Goal: Task Accomplishment & Management: Use online tool/utility

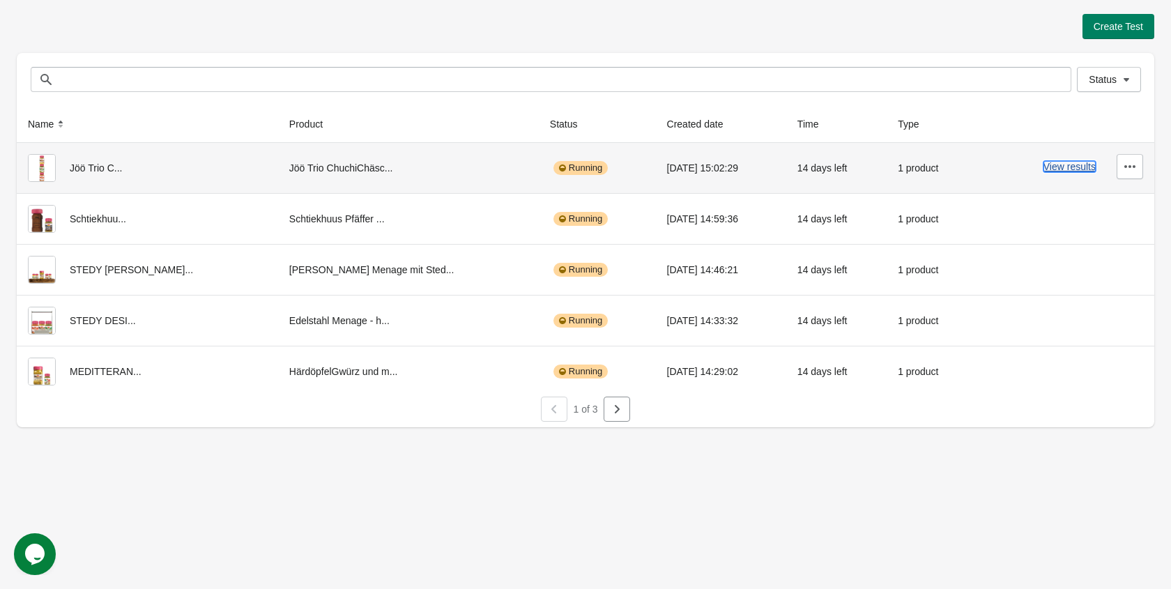
click at [1059, 164] on button "View results" at bounding box center [1070, 166] width 52 height 11
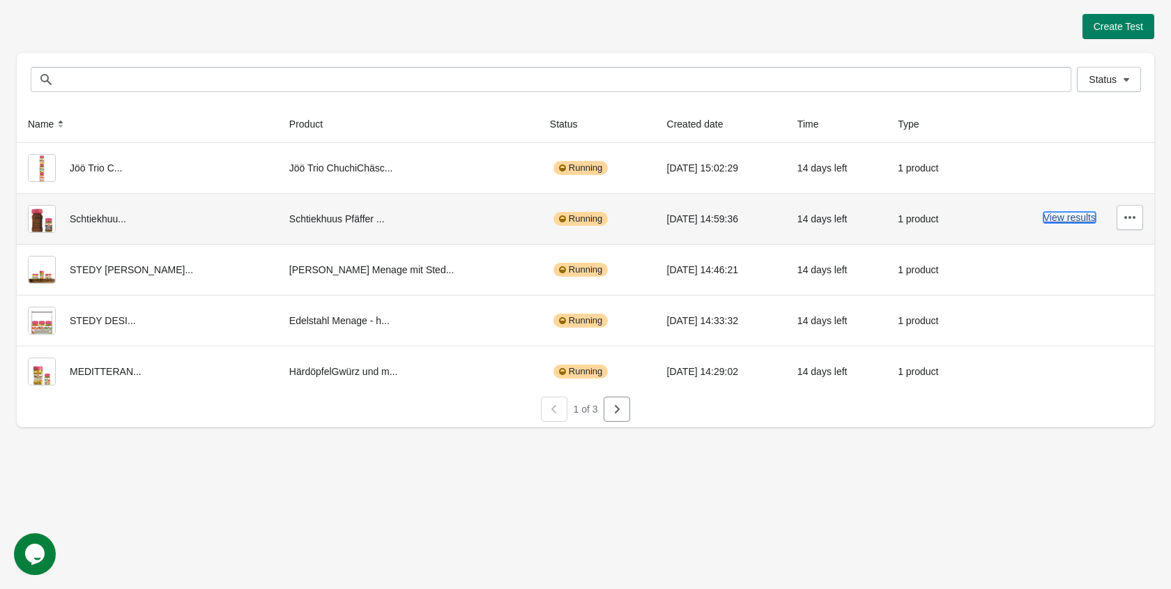
click at [1068, 219] on button "View results" at bounding box center [1070, 217] width 52 height 11
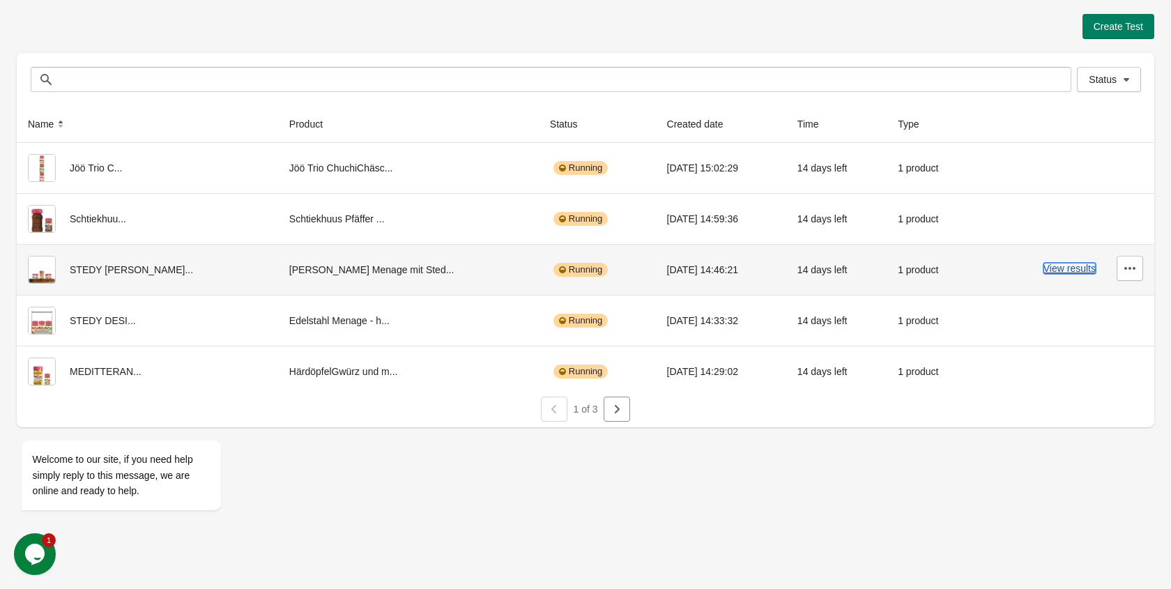
click at [1063, 270] on button "View results" at bounding box center [1070, 268] width 52 height 11
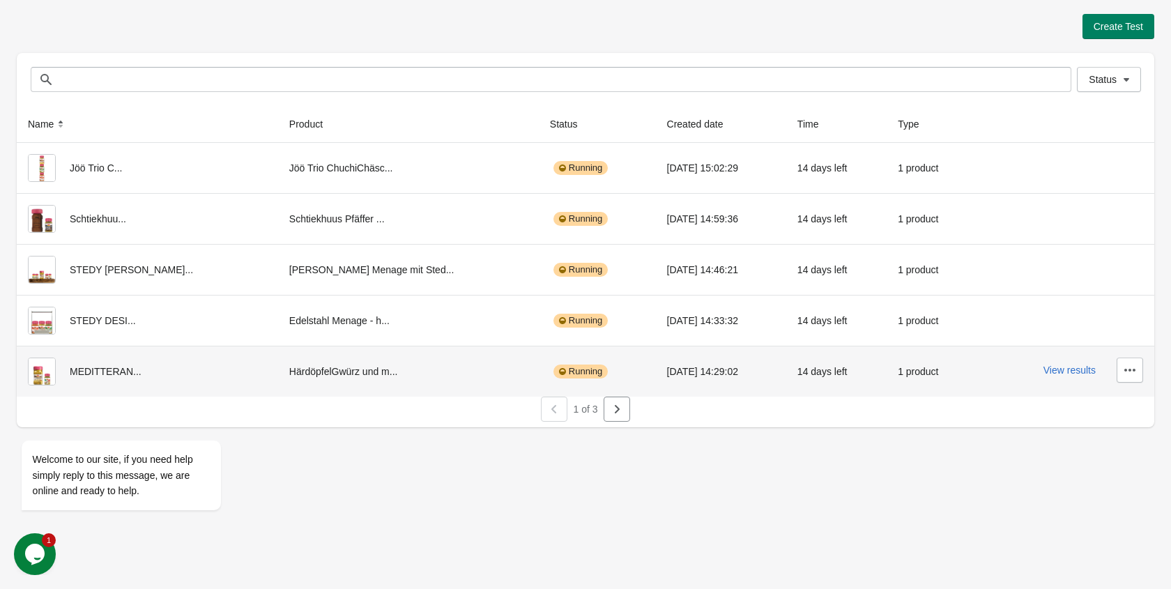
click at [1063, 376] on div "View results" at bounding box center [1065, 370] width 158 height 25
click at [1063, 369] on button "View results" at bounding box center [1070, 370] width 52 height 11
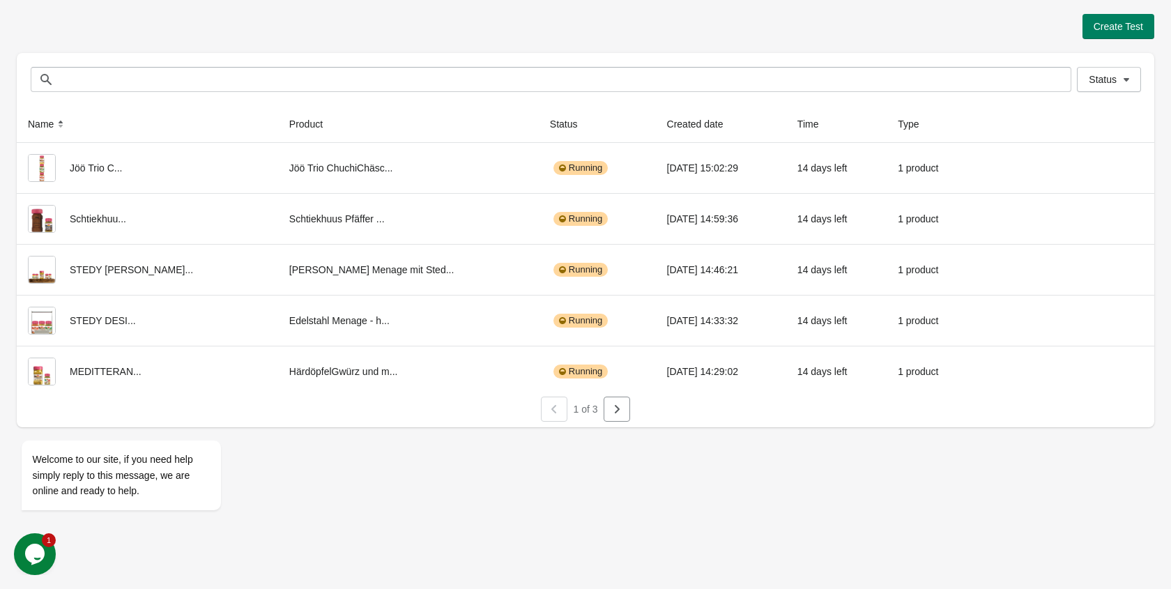
click at [631, 409] on div "1 of 3" at bounding box center [580, 403] width 1149 height 36
click at [613, 410] on icon "button" at bounding box center [617, 409] width 14 height 14
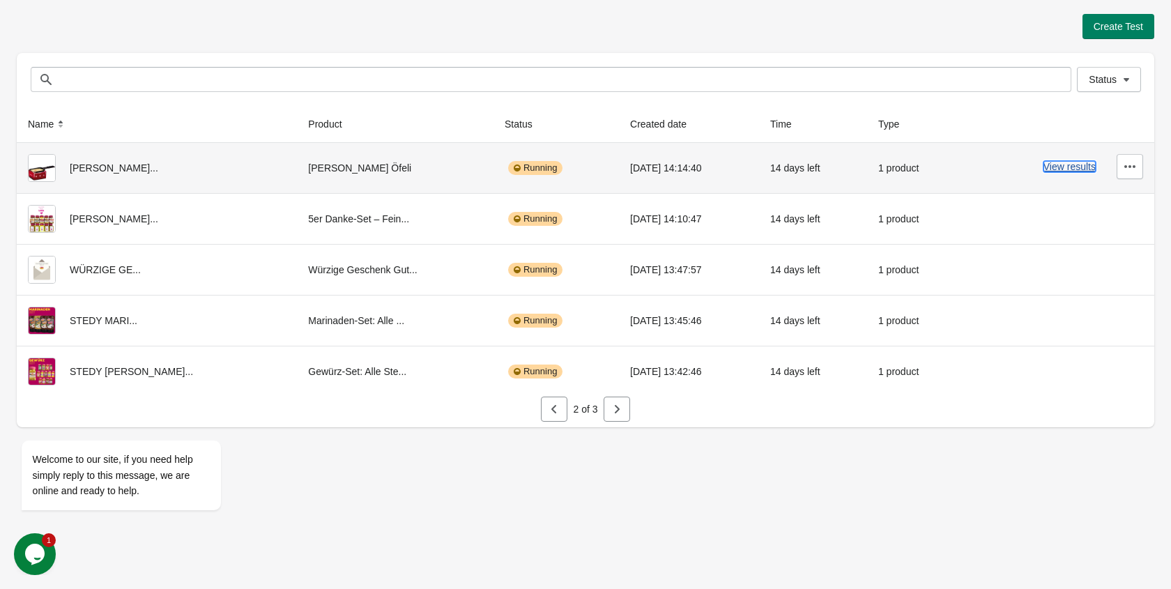
click at [1067, 161] on button "View results" at bounding box center [1070, 166] width 52 height 11
